Goal: Find specific page/section: Find specific page/section

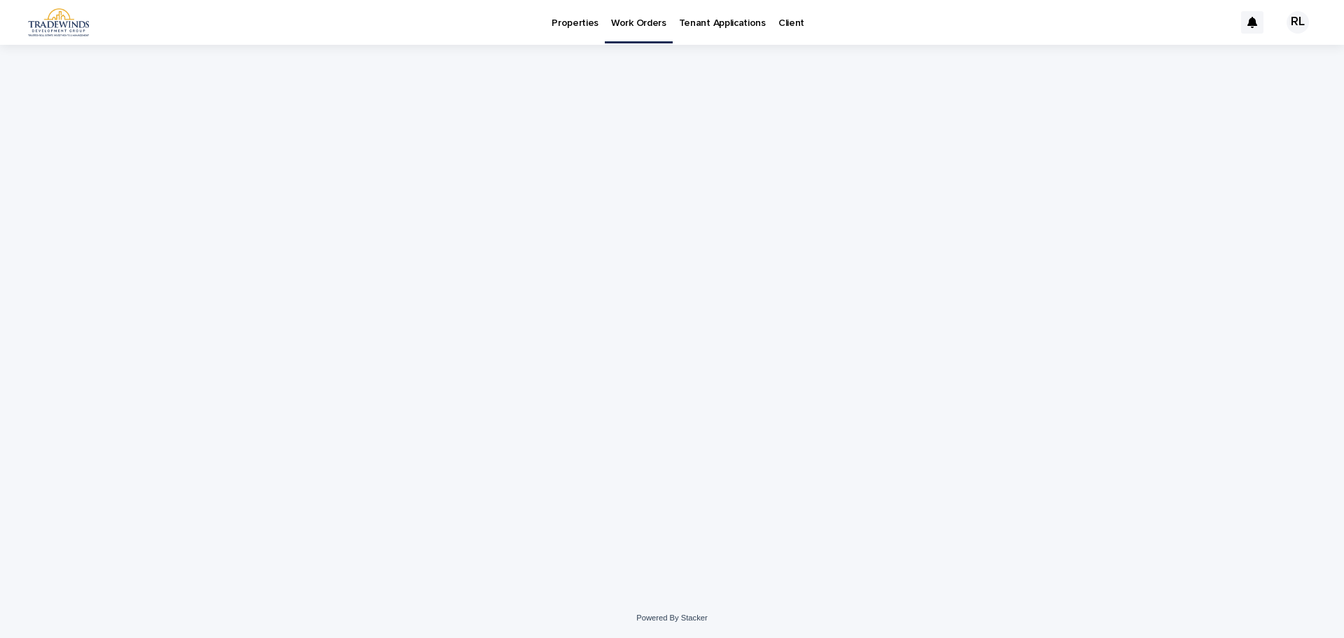
click at [563, 16] on p "Properties" at bounding box center [575, 14] width 47 height 29
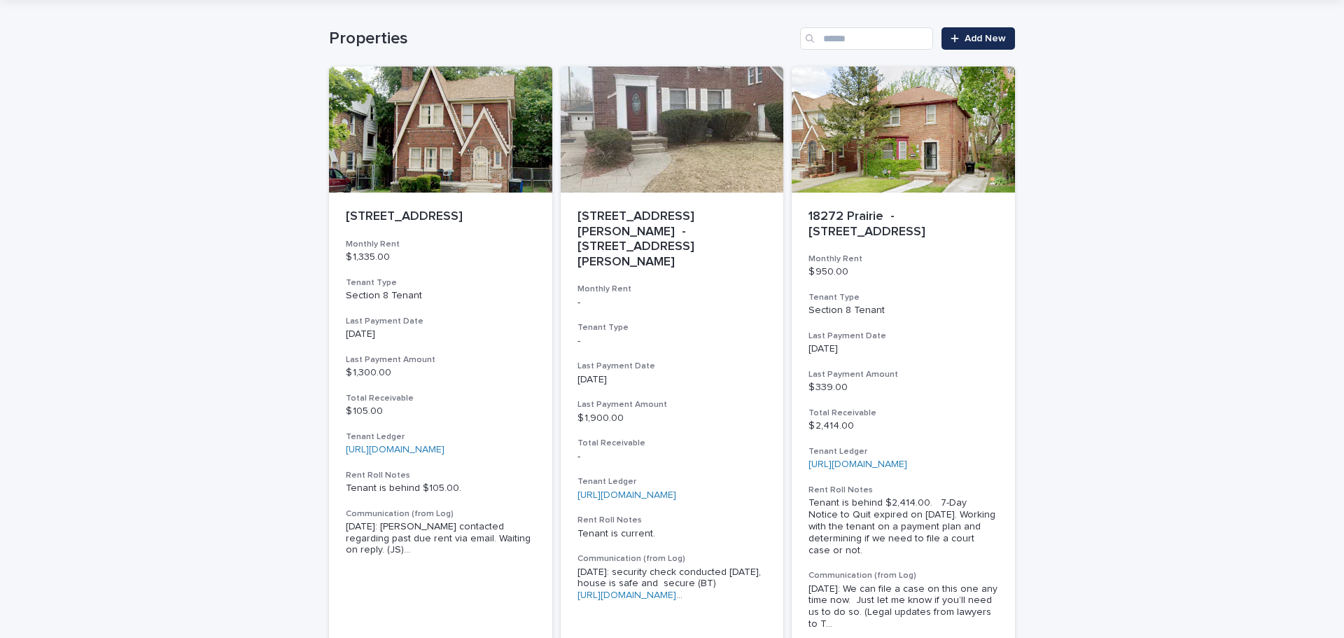
scroll to position [70, 0]
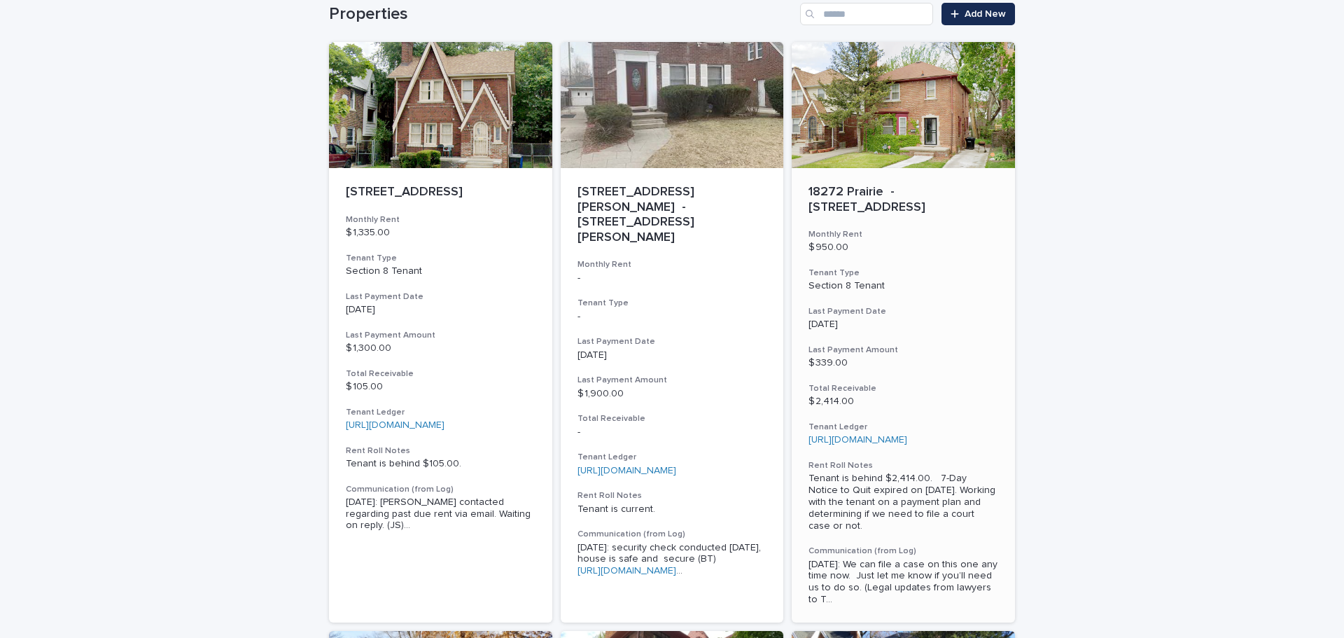
click at [958, 534] on div "18272 Prairie - 18272 [GEOGRAPHIC_DATA] Monthly Rent $ 950.00 Tenant Type Secti…" at bounding box center [903, 395] width 223 height 454
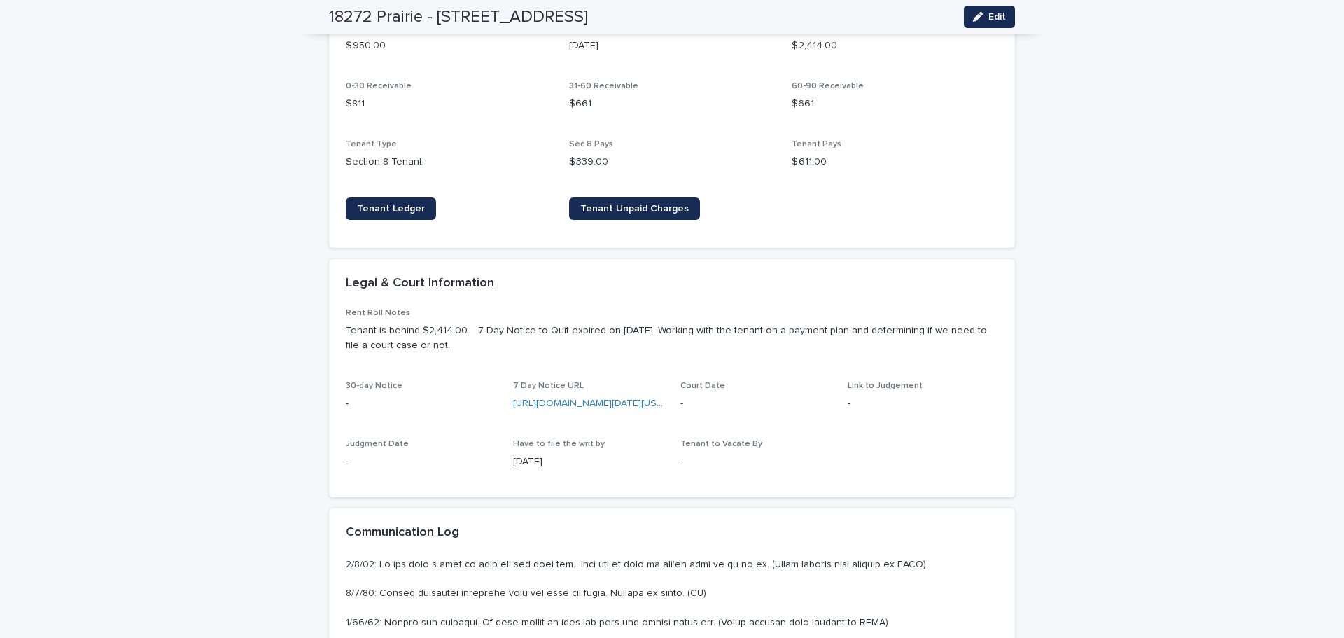
scroll to position [700, 0]
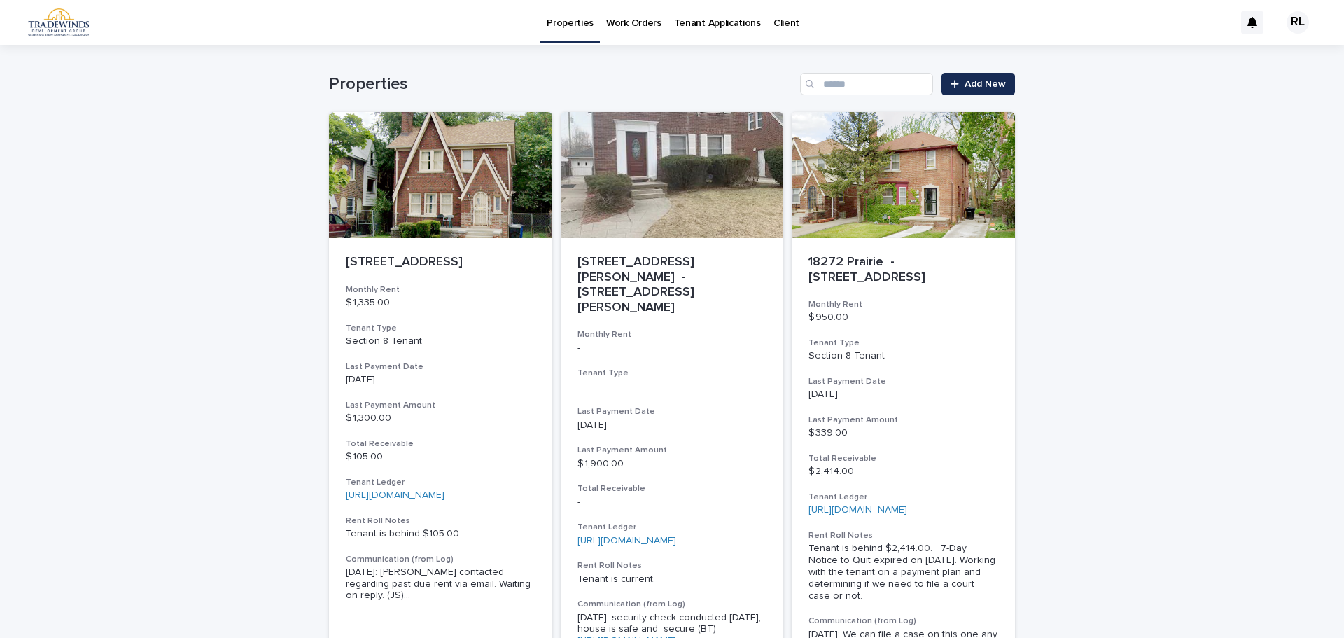
click at [578, 25] on p "Properties" at bounding box center [570, 14] width 47 height 29
